Goal: Transaction & Acquisition: Purchase product/service

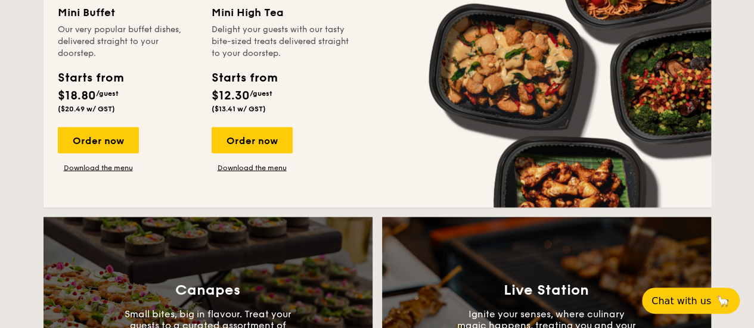
scroll to position [795, 0]
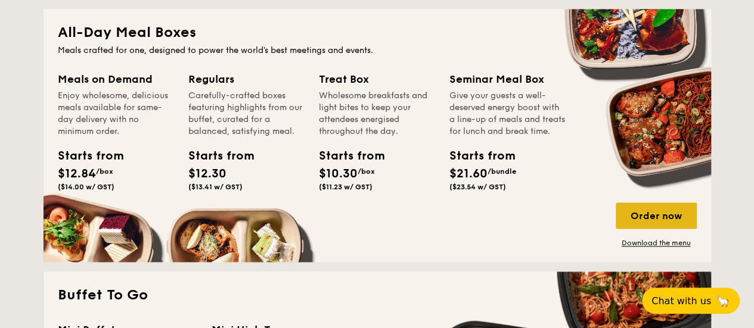
click at [673, 213] on div "Order now" at bounding box center [656, 216] width 81 height 26
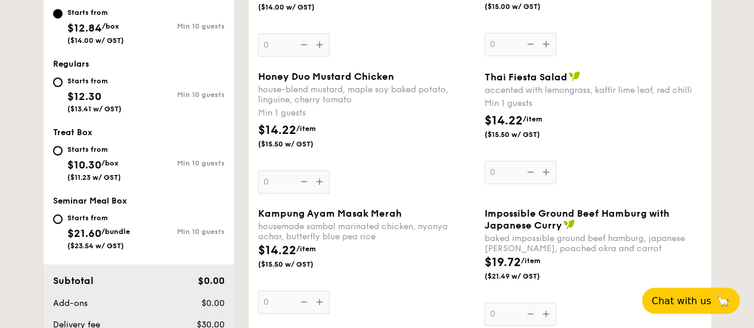
scroll to position [477, 0]
click at [60, 219] on input "Starts from $21.60 /bundle ($23.54 w/ GST) Min 10 guests" at bounding box center [58, 219] width 10 height 10
radio input "true"
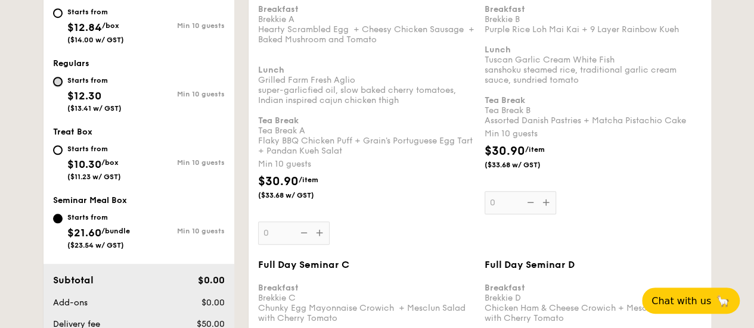
click at [58, 79] on input "Starts from $12.30 ($13.41 w/ GST) Min 10 guests" at bounding box center [58, 82] width 10 height 10
radio input "true"
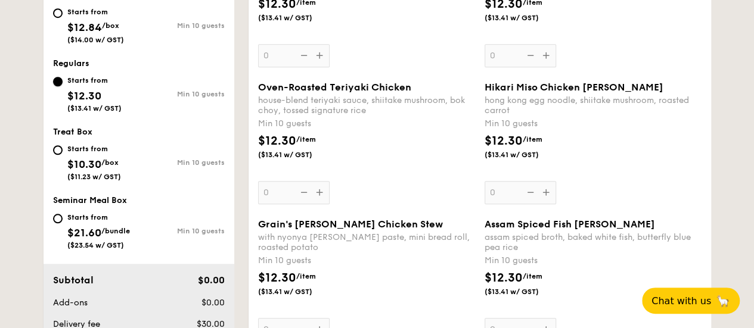
scroll to position [318, 0]
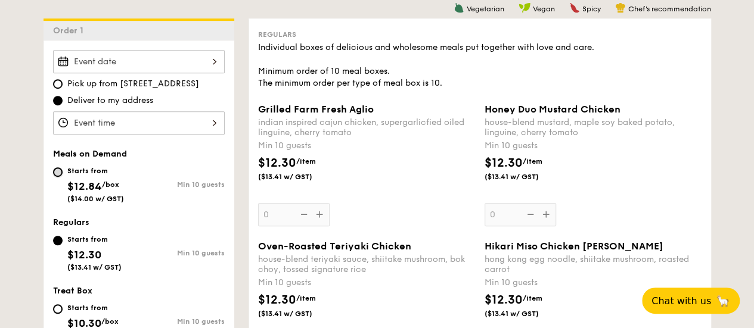
click at [59, 173] on input "Starts from $12.84 /box ($14.00 w/ GST) Min 10 guests" at bounding box center [58, 173] width 10 height 10
radio input "true"
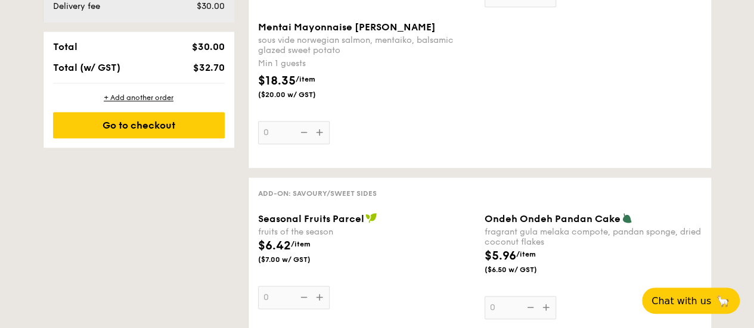
scroll to position [795, 0]
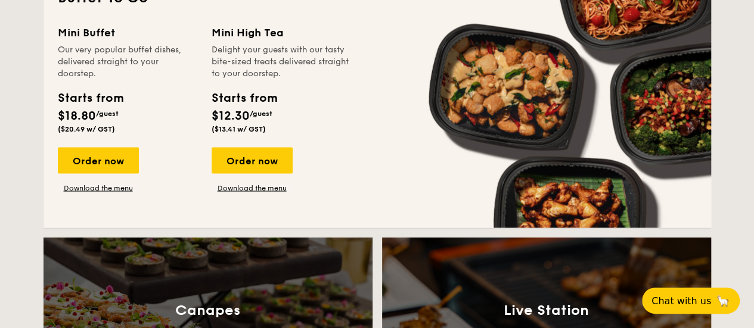
scroll to position [1112, 0]
